Goal: Download file/media

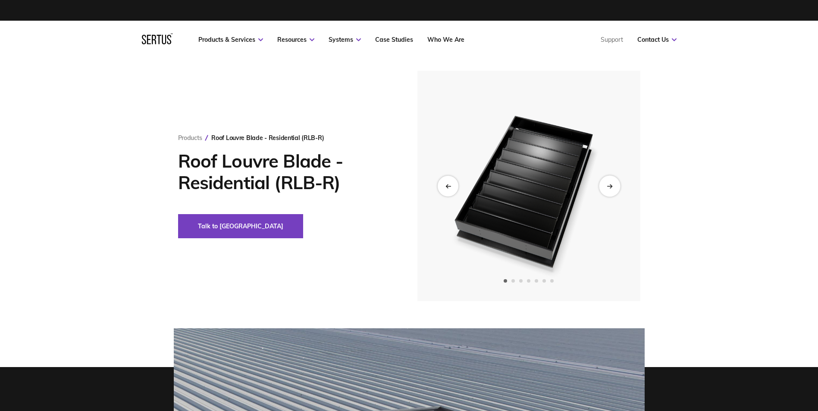
click at [611, 181] on div "Next slide" at bounding box center [609, 185] width 21 height 21
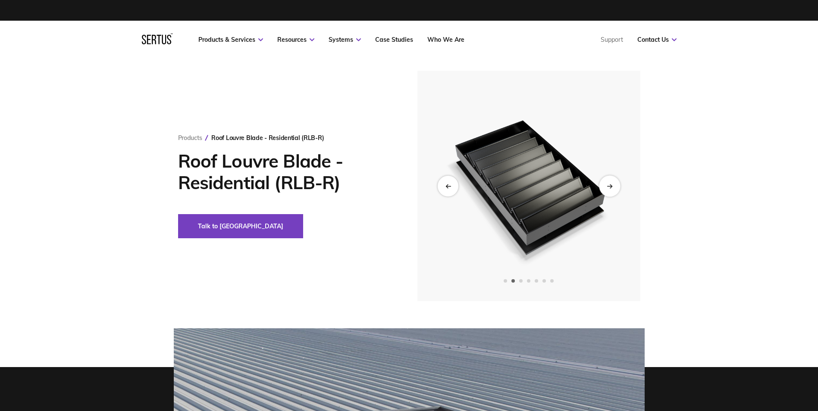
click at [611, 182] on div "Next slide" at bounding box center [609, 185] width 21 height 21
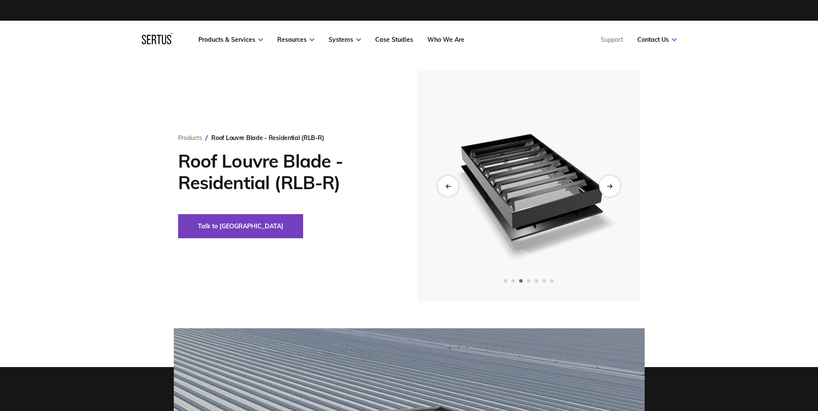
click at [611, 182] on div "Next slide" at bounding box center [609, 185] width 21 height 21
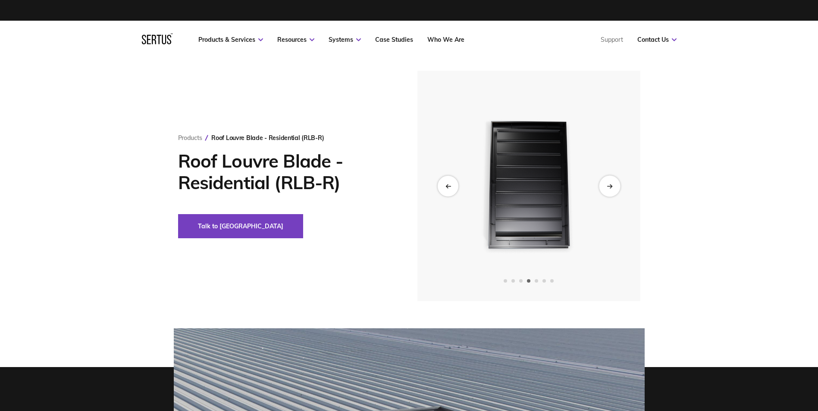
click at [611, 182] on div "Next slide" at bounding box center [609, 185] width 21 height 21
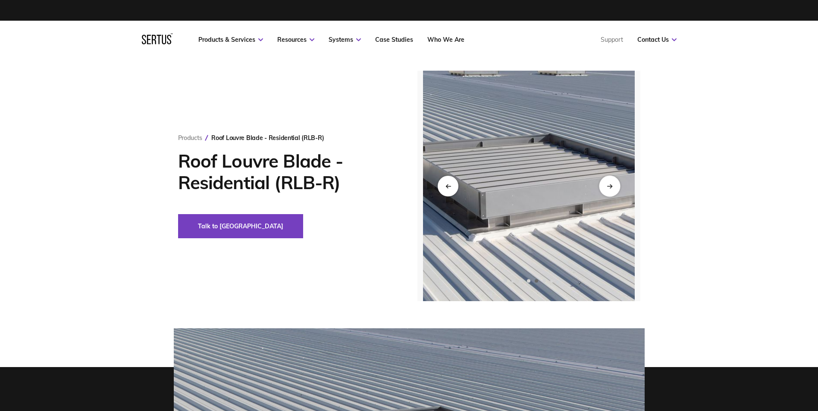
click at [611, 182] on div "Next slide" at bounding box center [609, 185] width 21 height 21
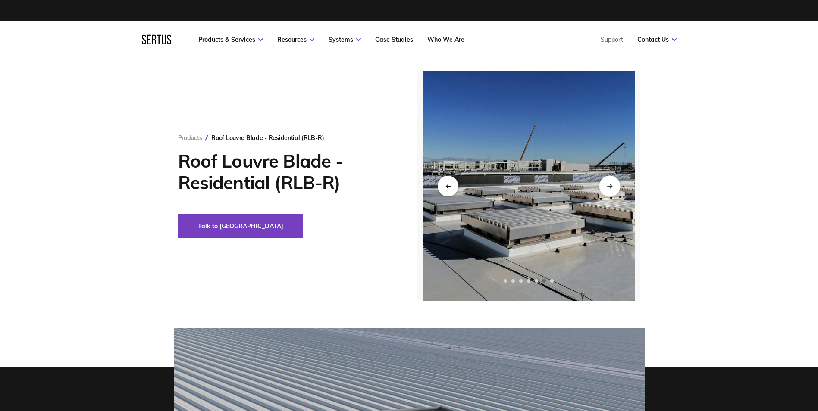
click at [612, 182] on div "Next slide" at bounding box center [609, 185] width 21 height 21
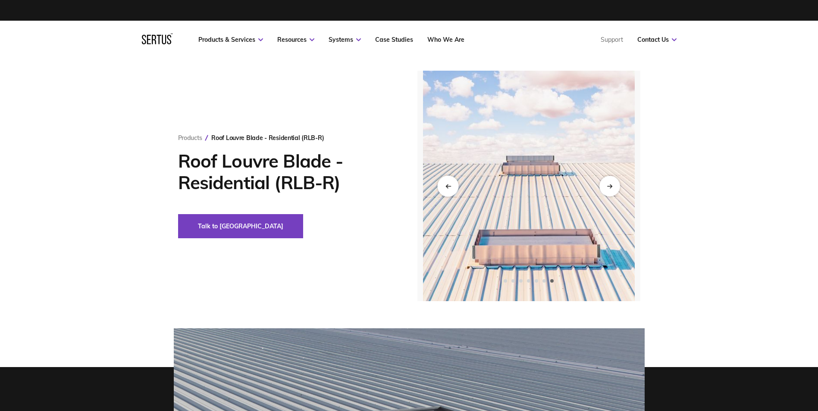
click at [445, 183] on div "Previous slide" at bounding box center [447, 185] width 21 height 21
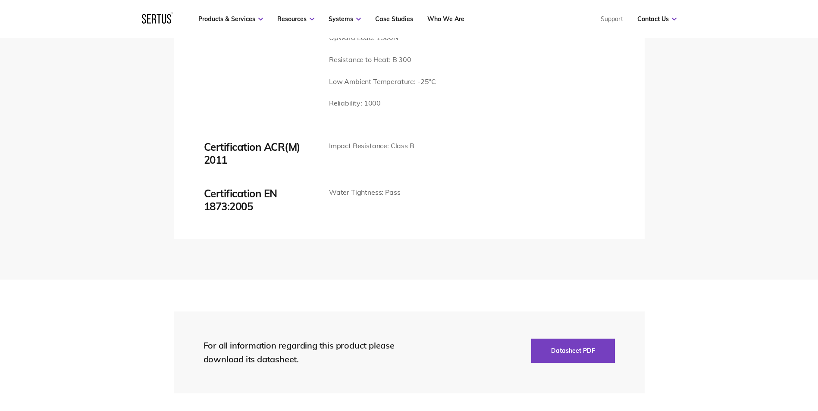
scroll to position [1811, 0]
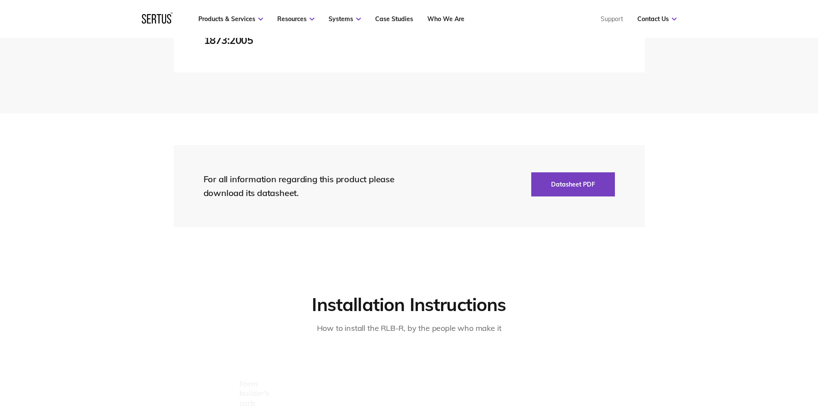
scroll to position [2069, 0]
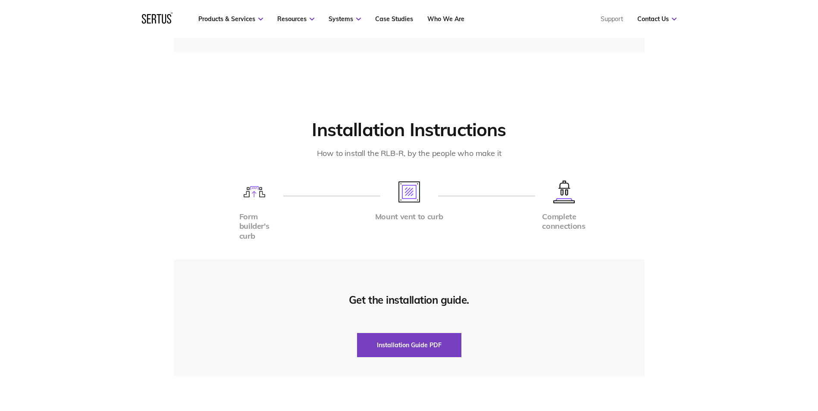
click at [109, 187] on section "Installation Instructions How to install the RLB-R, by the people who make it F…" at bounding box center [409, 250] width 818 height 332
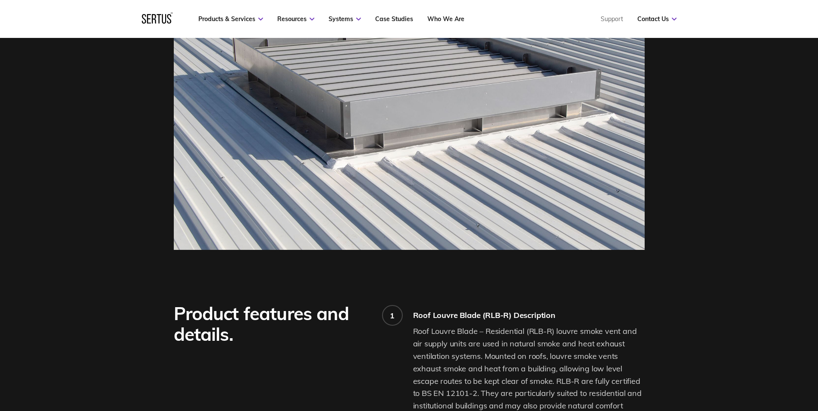
scroll to position [517, 0]
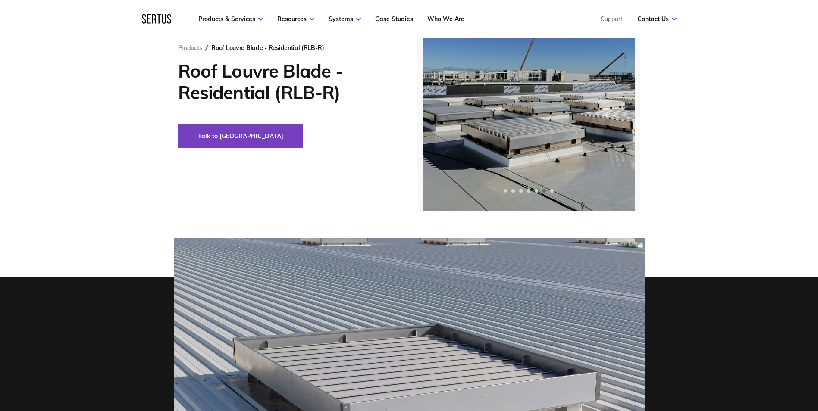
scroll to position [0, 0]
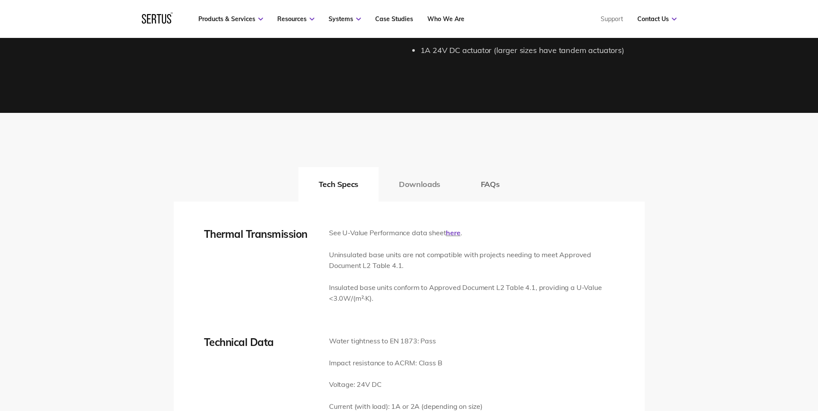
click at [404, 182] on button "Downloads" at bounding box center [419, 184] width 82 height 34
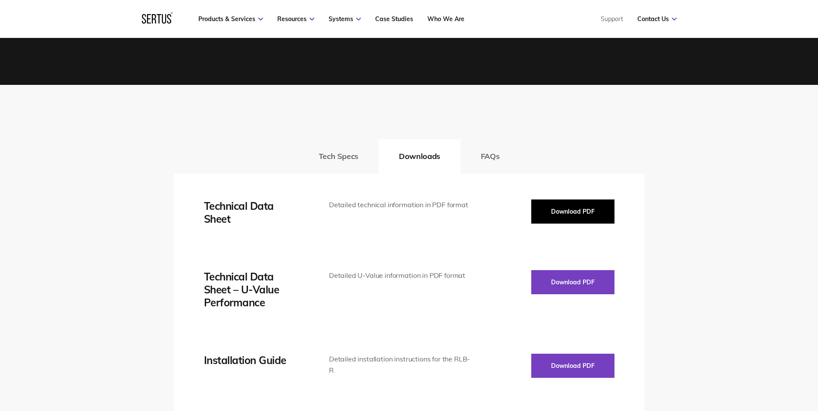
scroll to position [1207, 0]
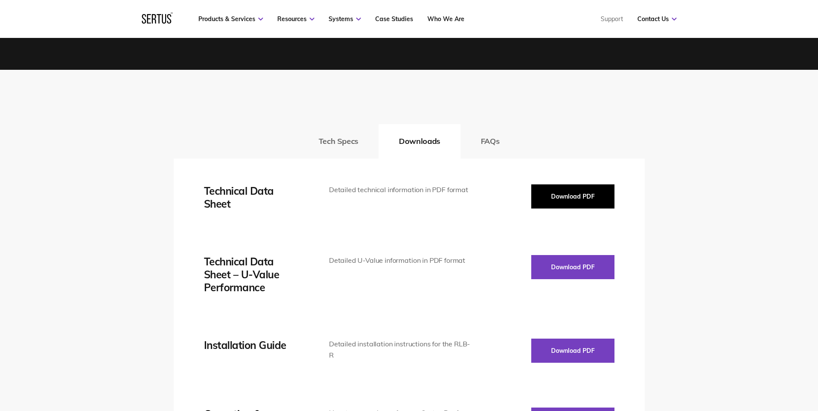
click at [581, 197] on button "Download PDF" at bounding box center [572, 197] width 83 height 24
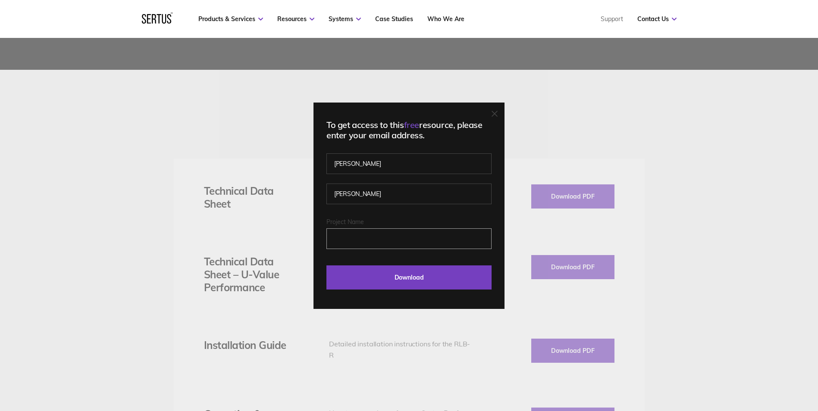
click at [377, 235] on input "Project Name" at bounding box center [408, 238] width 165 height 21
type input "SSW"
click at [435, 271] on input "Download" at bounding box center [408, 278] width 165 height 24
